Goal: Task Accomplishment & Management: Manage account settings

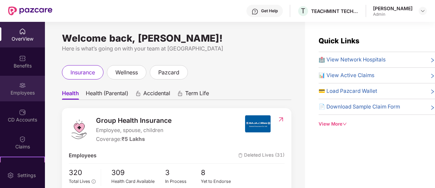
click at [17, 96] on div "Employees" at bounding box center [22, 92] width 45 height 7
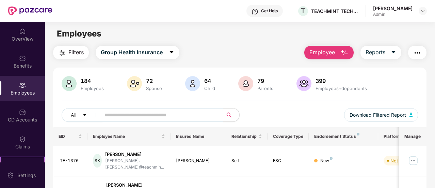
click at [107, 117] on input "text" at bounding box center [159, 115] width 109 height 10
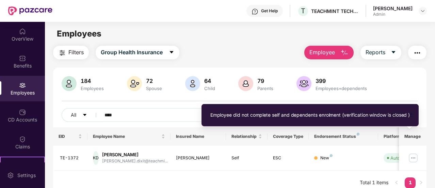
scroll to position [22, 0]
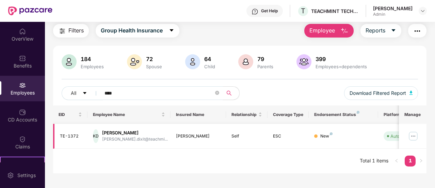
type input "****"
click at [414, 135] on img at bounding box center [413, 136] width 11 height 11
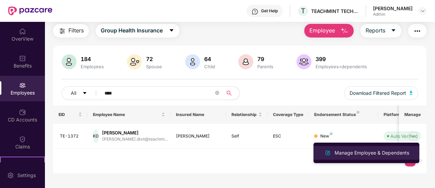
click at [364, 150] on div "Manage Employee & Dependents" at bounding box center [372, 152] width 77 height 7
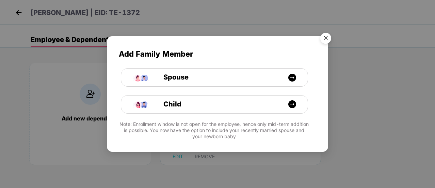
click at [327, 39] on img "Close" at bounding box center [326, 39] width 19 height 19
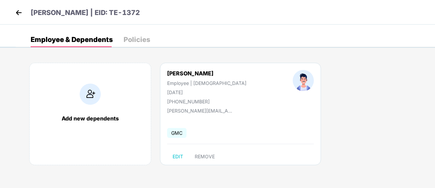
click at [17, 13] on img at bounding box center [19, 12] width 10 height 10
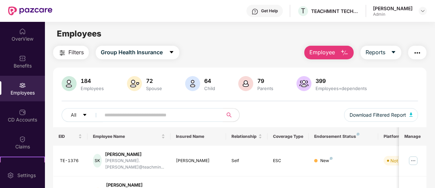
click at [127, 114] on input "text" at bounding box center [159, 115] width 109 height 10
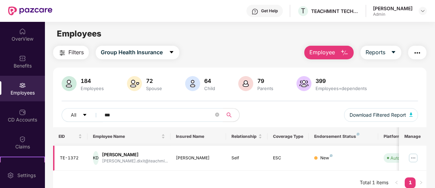
scroll to position [22, 0]
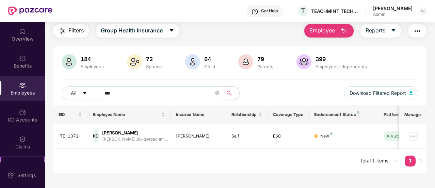
type input "***"
